Goal: Transaction & Acquisition: Download file/media

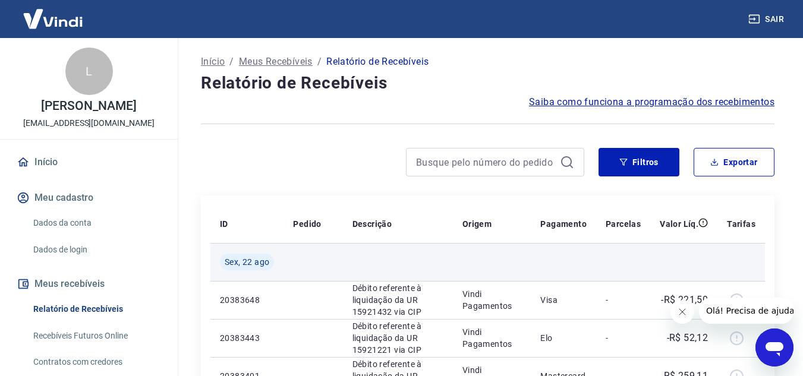
scroll to position [59, 0]
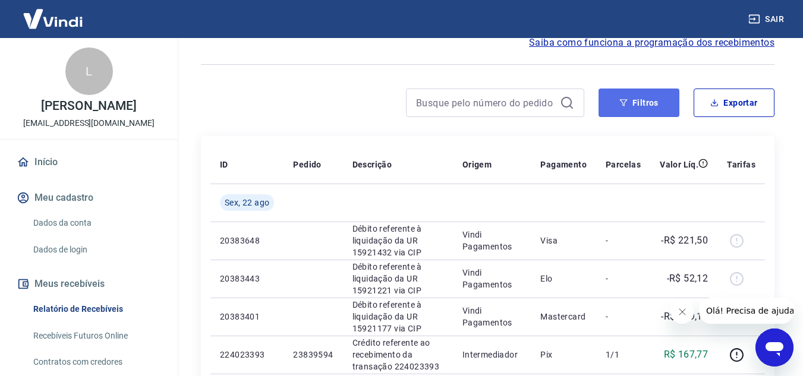
click at [659, 98] on button "Filtros" at bounding box center [638, 103] width 81 height 29
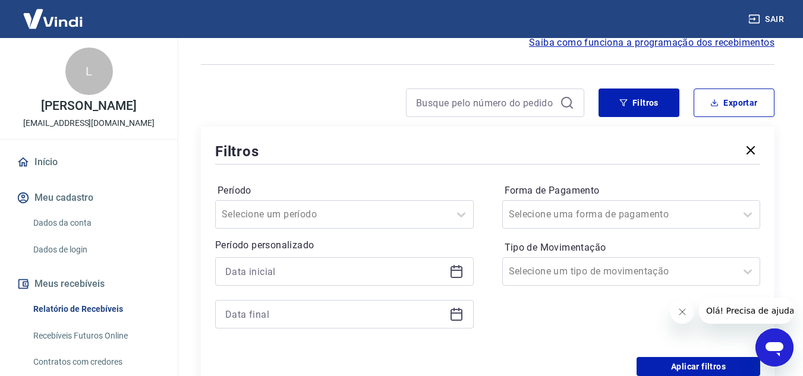
click at [455, 276] on icon at bounding box center [456, 271] width 14 height 14
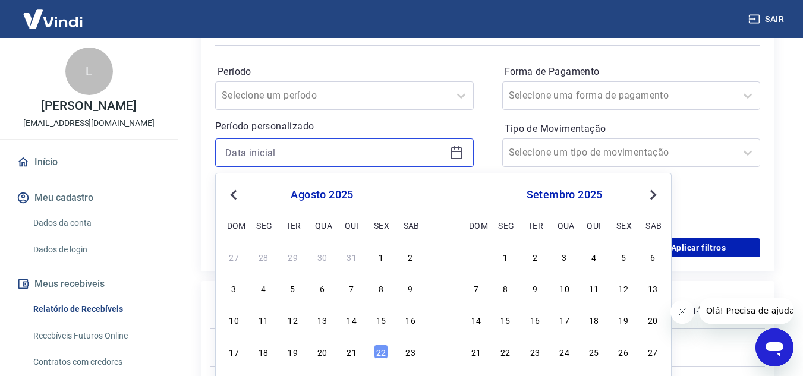
scroll to position [238, 0]
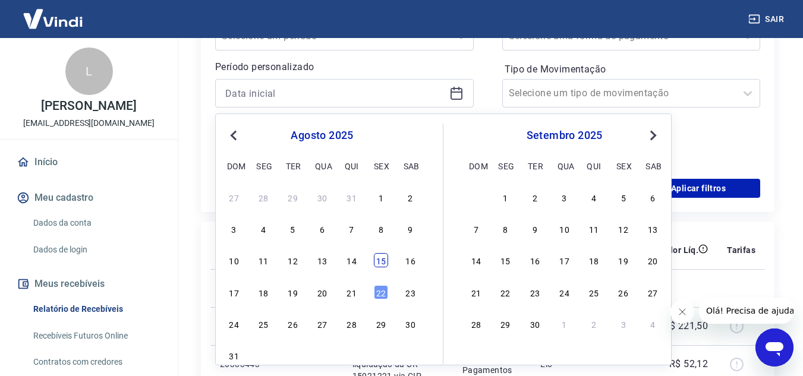
click at [377, 262] on div "15" at bounding box center [381, 260] width 14 height 14
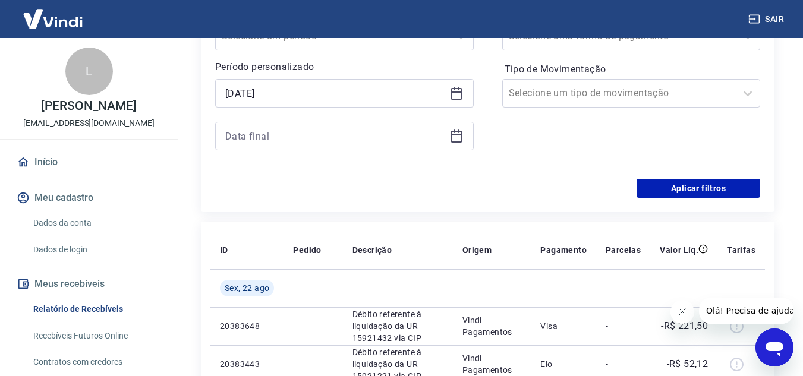
type input "[DATE]"
click at [453, 141] on icon at bounding box center [456, 136] width 14 height 14
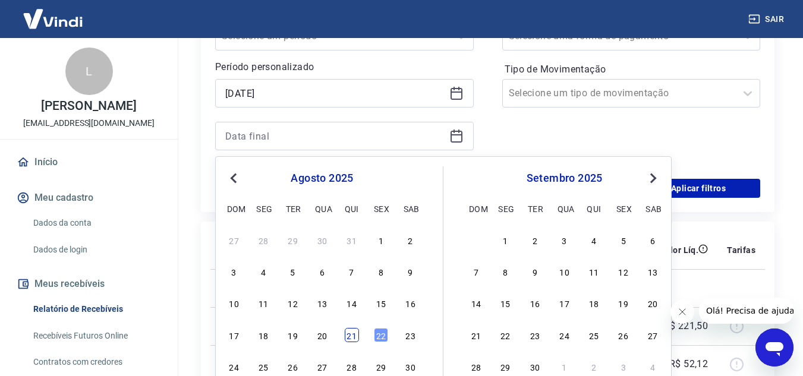
click at [349, 333] on div "21" at bounding box center [352, 335] width 14 height 14
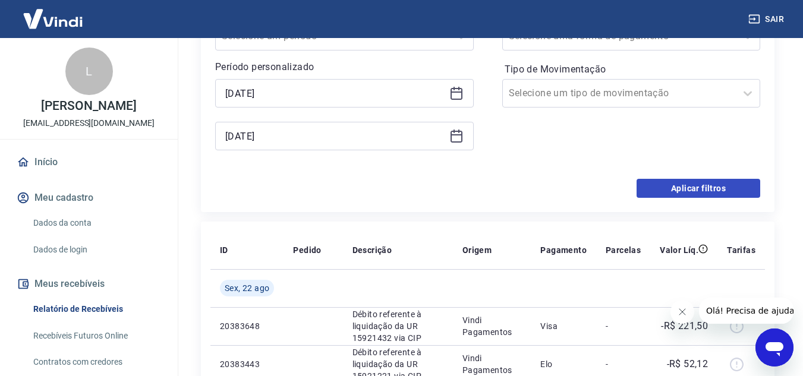
type input "[DATE]"
click at [736, 187] on button "Aplicar filtros" at bounding box center [699, 188] width 124 height 19
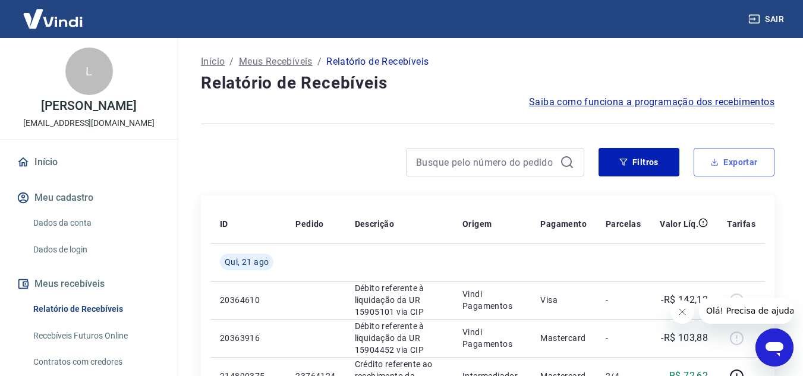
click at [729, 159] on button "Exportar" at bounding box center [734, 162] width 81 height 29
type input "[DATE]"
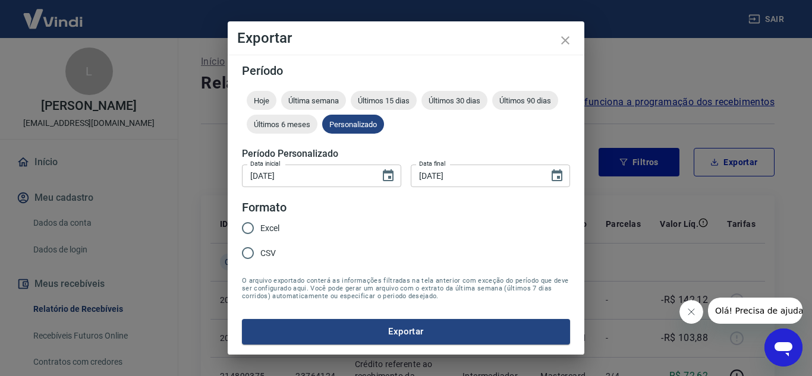
click at [279, 228] on span "Excel" at bounding box center [269, 228] width 19 height 12
click at [260, 228] on input "Excel" at bounding box center [247, 228] width 25 height 25
radio input "true"
click at [374, 331] on button "Exportar" at bounding box center [406, 331] width 328 height 25
